Goal: Information Seeking & Learning: Learn about a topic

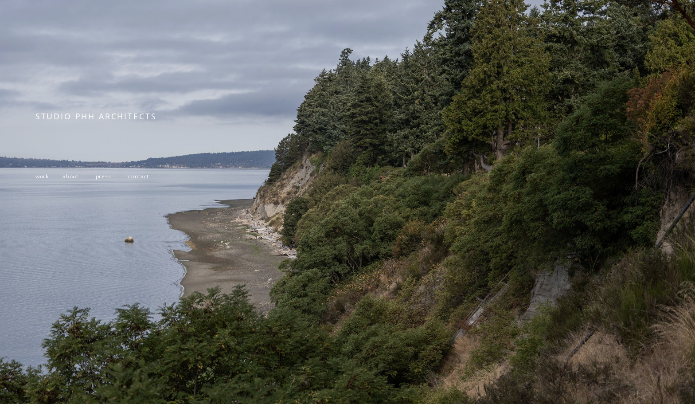
scroll to position [84, 0]
click at [145, 175] on span "contact" at bounding box center [138, 177] width 21 height 8
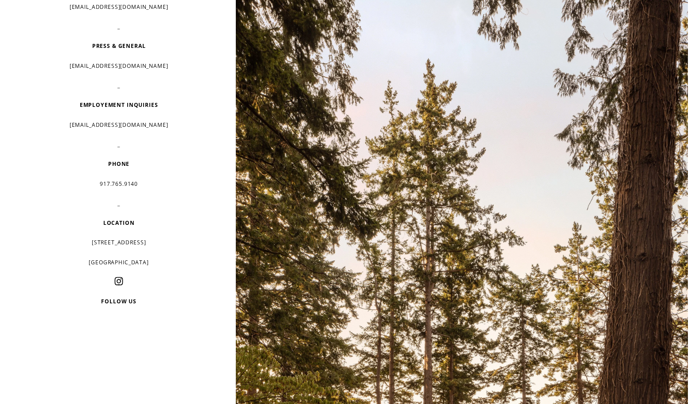
scroll to position [89, 0]
drag, startPoint x: 157, startPoint y: 240, endPoint x: 80, endPoint y: 240, distance: 76.3
click at [80, 240] on p "[STREET_ADDRESS]" at bounding box center [118, 242] width 167 height 13
copy p "232 3rd street, suite D202"
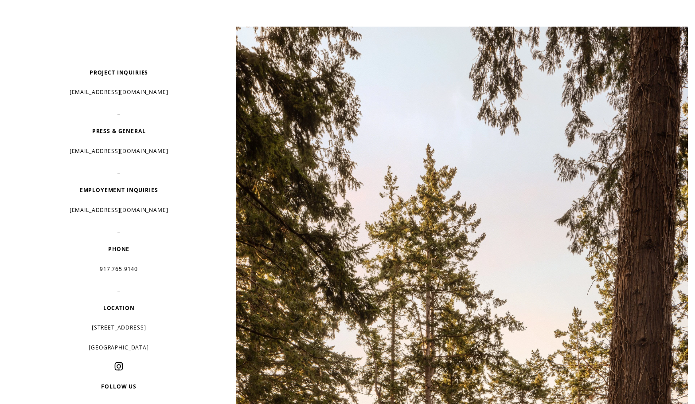
scroll to position [0, 0]
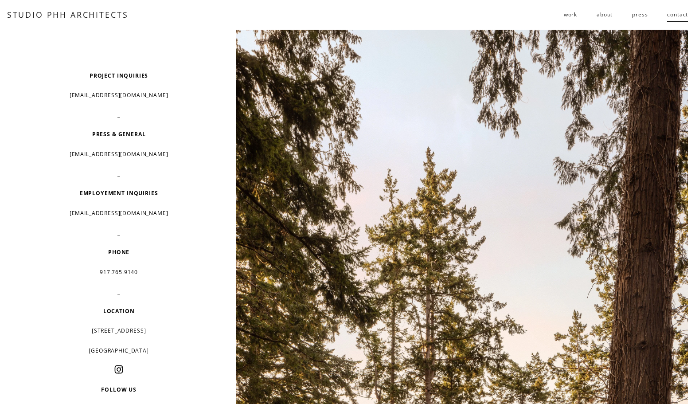
click at [55, 125] on div "PROJECT INQUIRIES info@studiophh.com _ PRESS & GENERAL info@studiophh.com _ EMP…" at bounding box center [118, 252] width 167 height 367
drag, startPoint x: 150, startPoint y: 93, endPoint x: 84, endPoint y: 98, distance: 66.8
click at [84, 98] on p "info@studiophh.com" at bounding box center [118, 95] width 167 height 13
copy p "info@studiophh.com"
click at [150, 116] on p "_" at bounding box center [118, 114] width 167 height 13
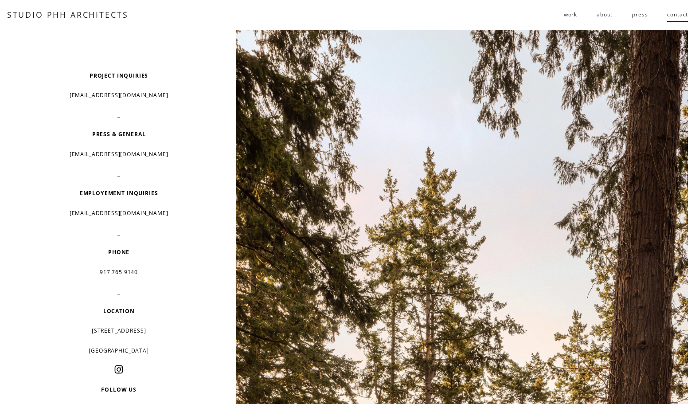
click at [569, 15] on span "work" at bounding box center [570, 14] width 13 height 13
click at [0, 0] on span "follies" at bounding box center [0, 0] width 0 height 0
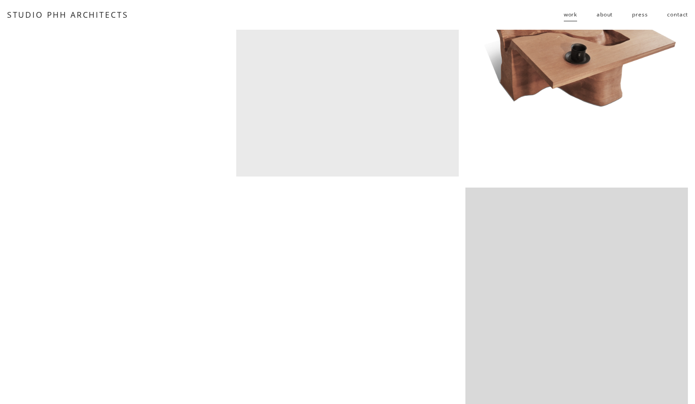
scroll to position [291, 0]
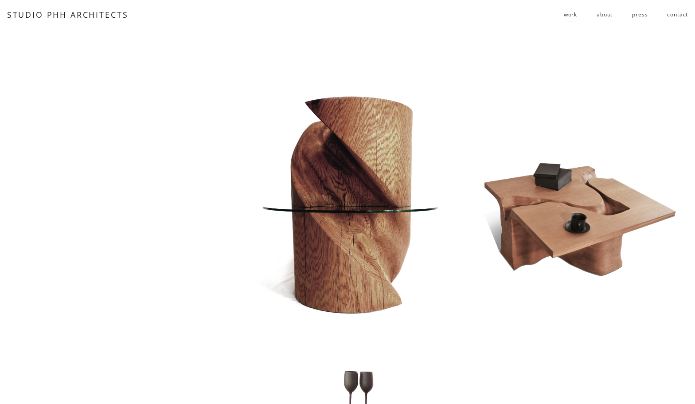
click at [0, 0] on span "residential" at bounding box center [0, 0] width 0 height 0
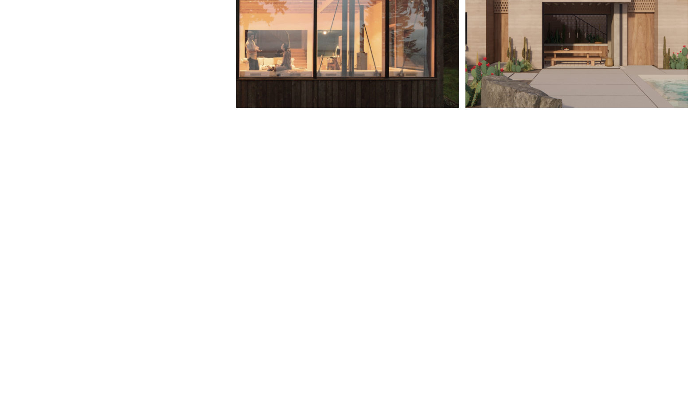
scroll to position [532, 0]
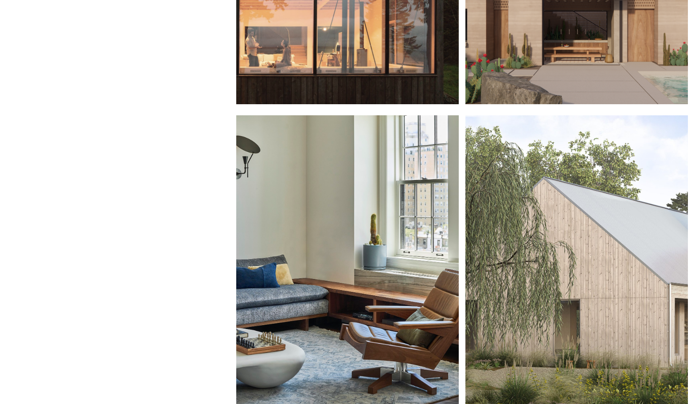
click at [373, 240] on div at bounding box center [347, 264] width 223 height 298
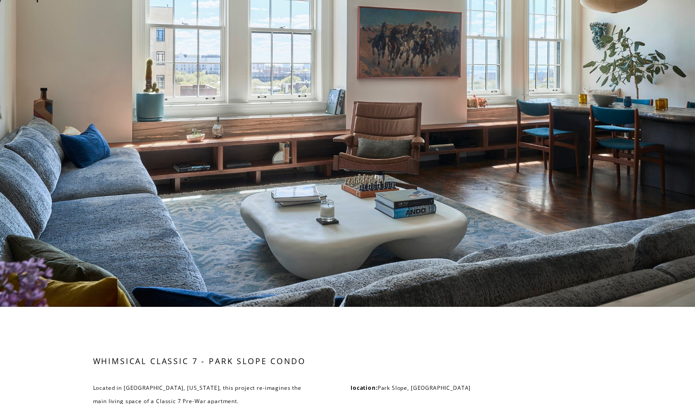
scroll to position [3016, 0]
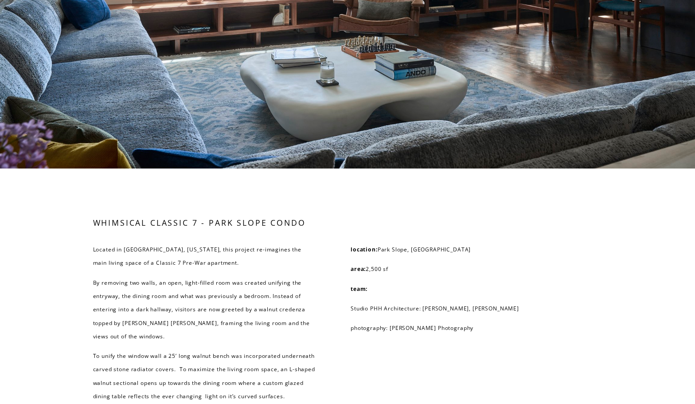
drag, startPoint x: 368, startPoint y: 249, endPoint x: 535, endPoint y: 240, distance: 167.9
click at [535, 240] on div "WHIMSICAL CLASSIC 7 - PARK SLOPE CONDO Located in Park Slope, New York, this pr…" at bounding box center [347, 326] width 695 height 219
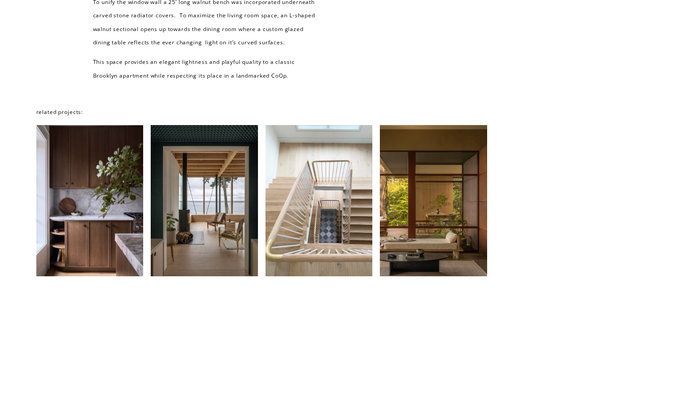
scroll to position [3371, 0]
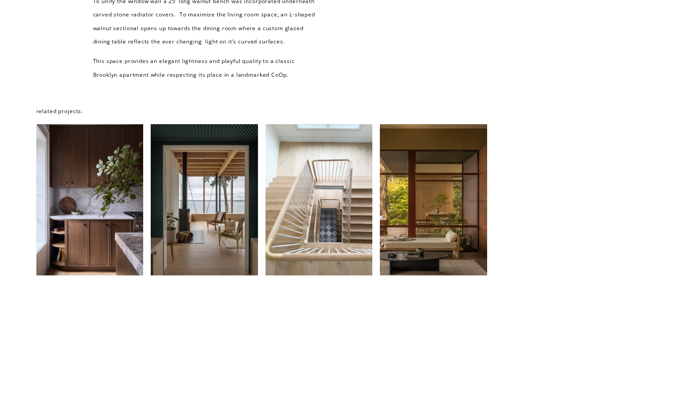
click at [114, 275] on div at bounding box center [89, 199] width 107 height 151
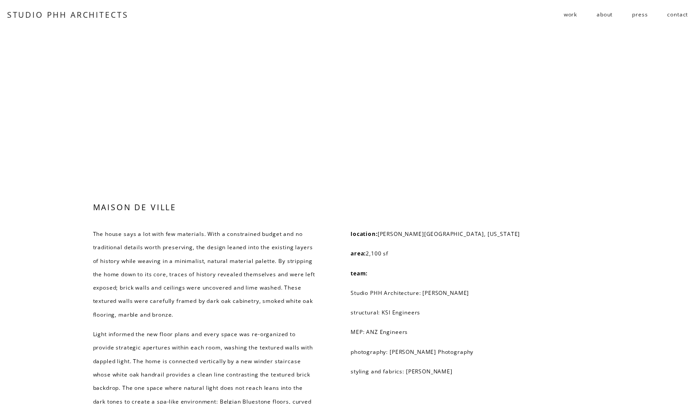
scroll to position [3527, 0]
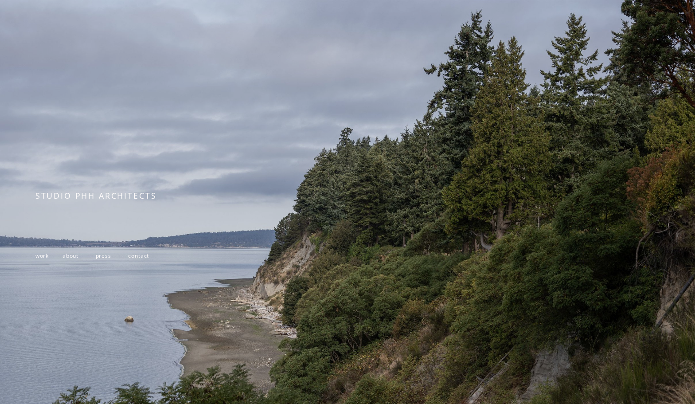
click at [36, 255] on span "work" at bounding box center [41, 256] width 13 height 8
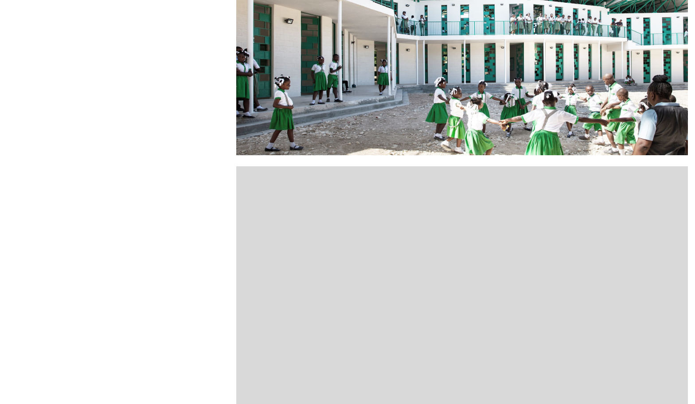
scroll to position [488, 0]
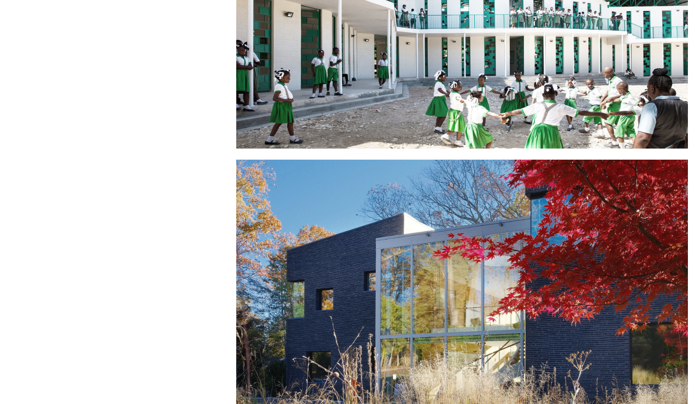
click at [347, 116] on div at bounding box center [462, 0] width 452 height 298
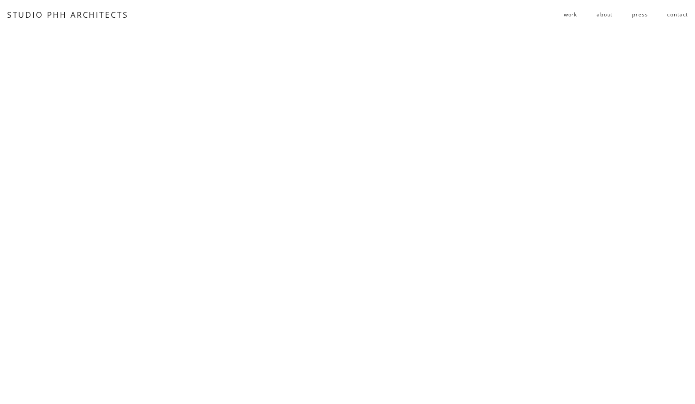
scroll to position [2208, 0]
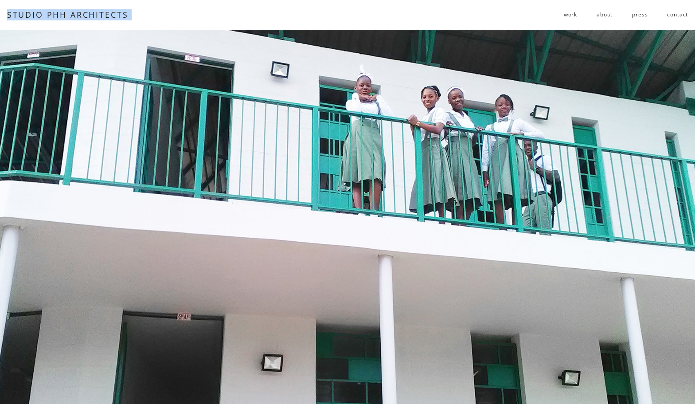
drag, startPoint x: 161, startPoint y: 15, endPoint x: 7, endPoint y: 13, distance: 154.8
click at [7, 13] on div "STUDIO PHH ARCHITECTS work residential public follies" at bounding box center [348, 15] width 682 height 15
click at [50, 114] on div at bounding box center [347, 210] width 695 height 555
click at [0, 0] on span "residential" at bounding box center [0, 0] width 0 height 0
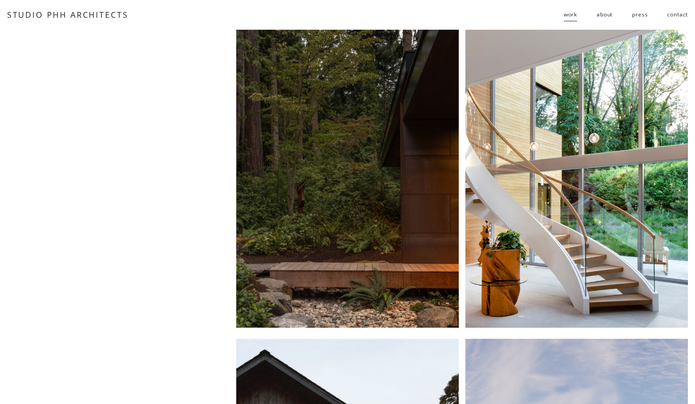
click at [575, 268] on div at bounding box center [577, 179] width 223 height 298
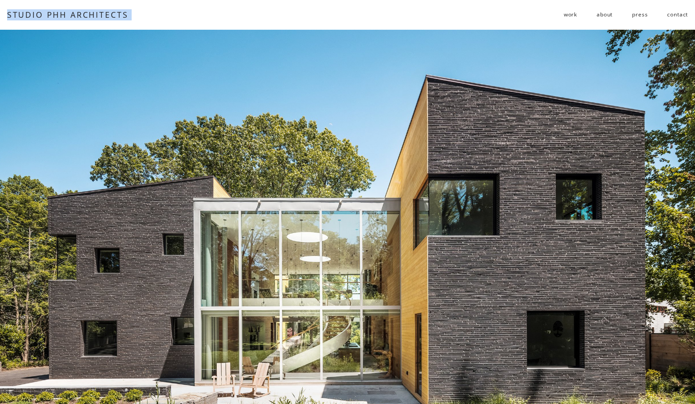
drag, startPoint x: 140, startPoint y: 16, endPoint x: 8, endPoint y: 16, distance: 131.7
click at [8, 16] on div "STUDIO PHH ARCHITECTS work residential public follies" at bounding box center [348, 15] width 682 height 15
drag, startPoint x: 17, startPoint y: 17, endPoint x: 102, endPoint y: 14, distance: 84.8
drag, startPoint x: 102, startPoint y: 14, endPoint x: 83, endPoint y: 49, distance: 39.7
click at [83, 49] on div at bounding box center [347, 269] width 695 height 478
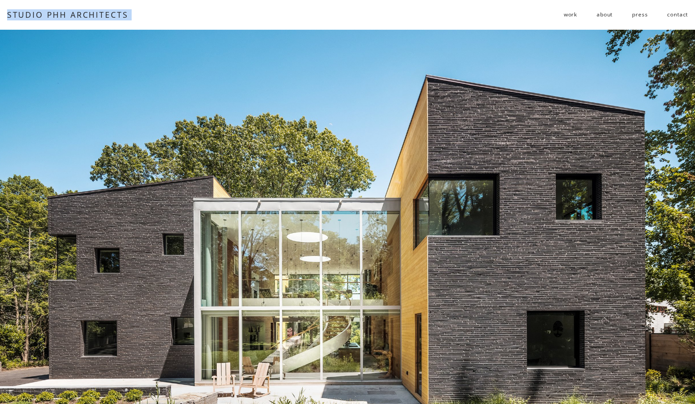
drag, startPoint x: 130, startPoint y: 14, endPoint x: 3, endPoint y: 15, distance: 126.4
click at [3, 15] on div "Skip to Content STUDIO PHH ARCHITECTS work residential" at bounding box center [347, 15] width 695 height 30
drag, startPoint x: 19, startPoint y: 14, endPoint x: 197, endPoint y: 377, distance: 404.2
click at [197, 377] on div at bounding box center [347, 269] width 695 height 478
